Goal: Navigation & Orientation: Find specific page/section

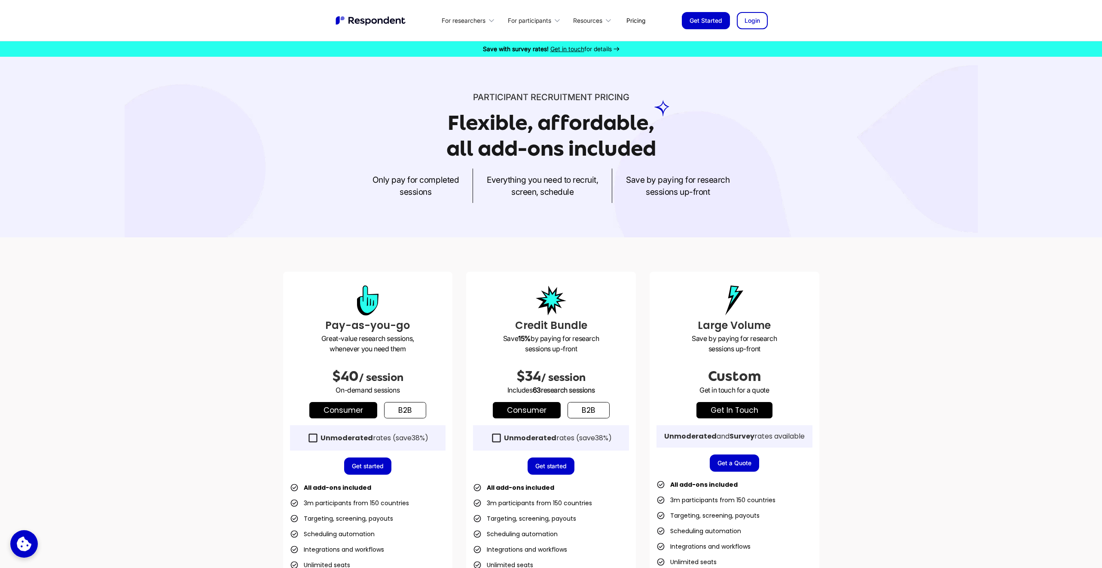
click at [390, 24] on img "home" at bounding box center [371, 20] width 73 height 11
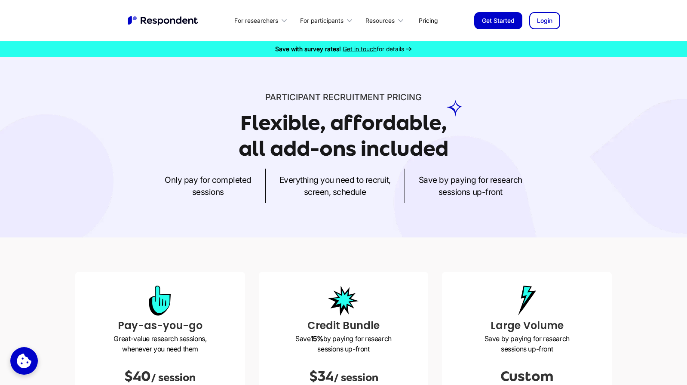
click at [168, 21] on img "home" at bounding box center [163, 20] width 73 height 11
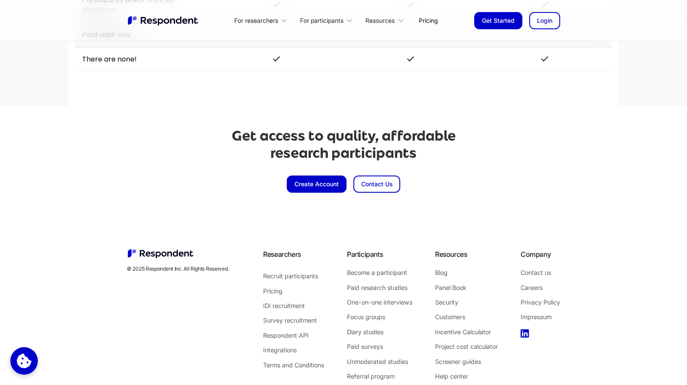
scroll to position [2020, 0]
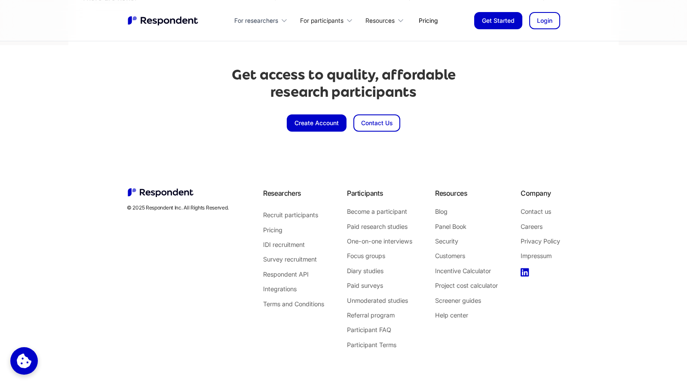
click at [275, 17] on div "For researchers" at bounding box center [256, 20] width 44 height 9
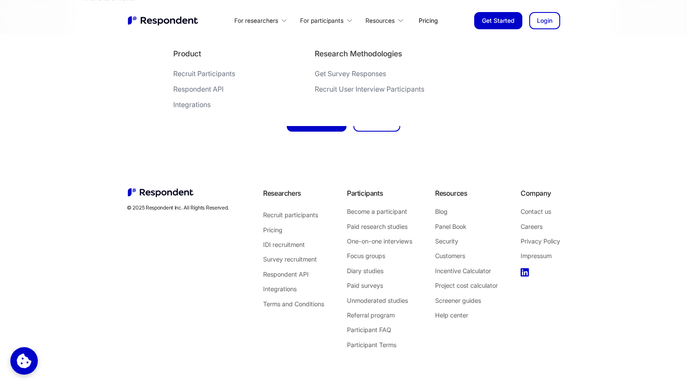
click at [199, 73] on div "Recruit Participants" at bounding box center [204, 73] width 62 height 9
